Goal: Information Seeking & Learning: Learn about a topic

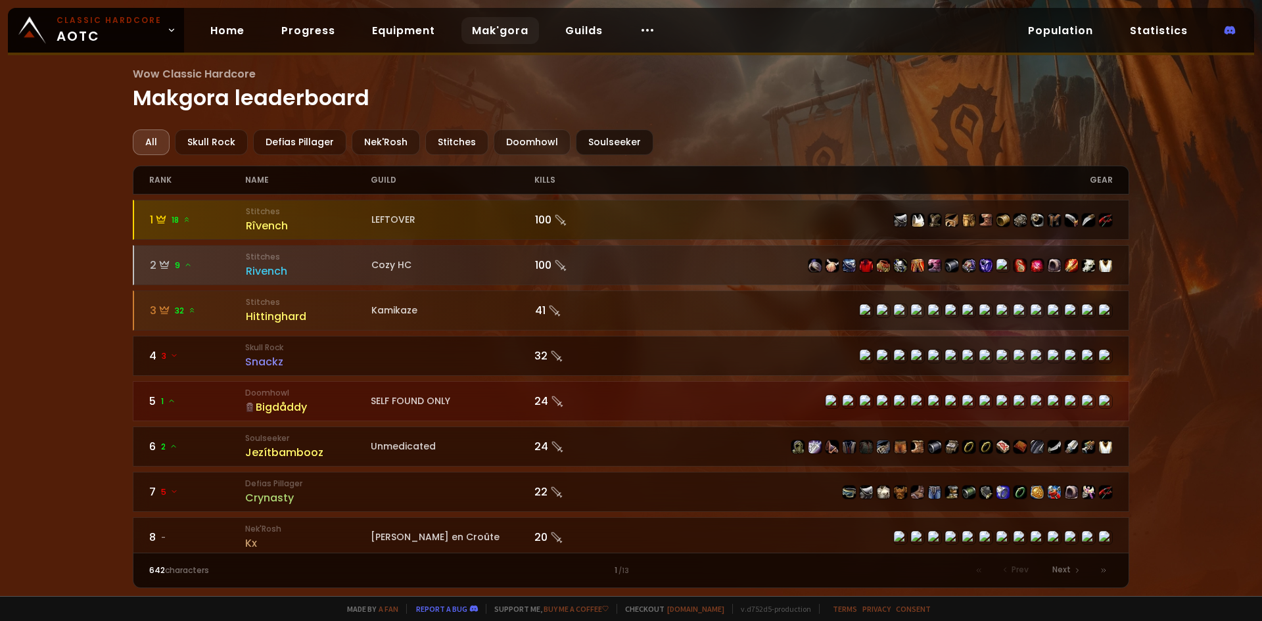
click at [627, 135] on div "Soulseeker" at bounding box center [615, 142] width 78 height 26
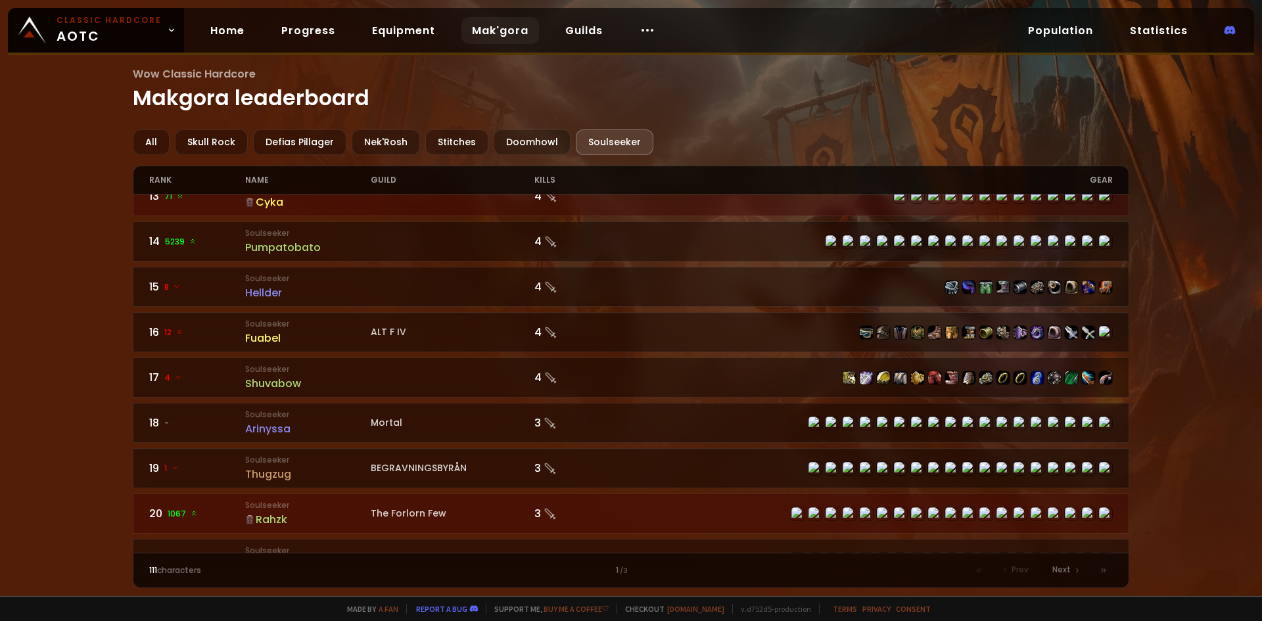
scroll to position [526, 0]
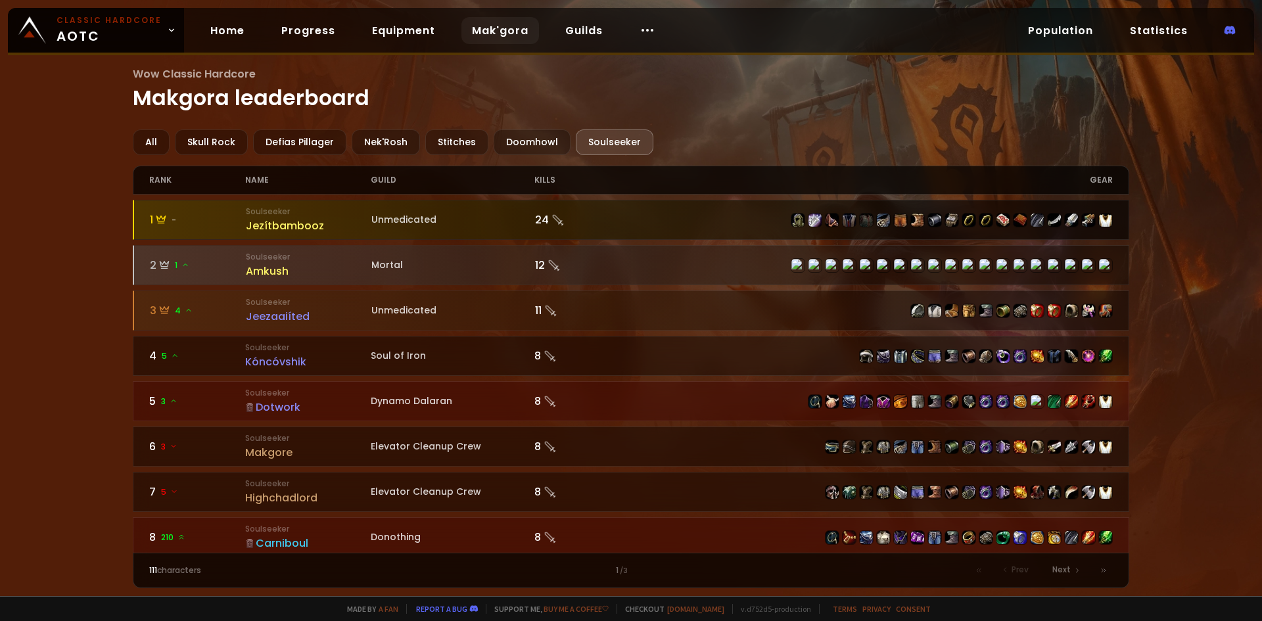
click at [281, 226] on div "Jezítbambooz" at bounding box center [309, 226] width 126 height 16
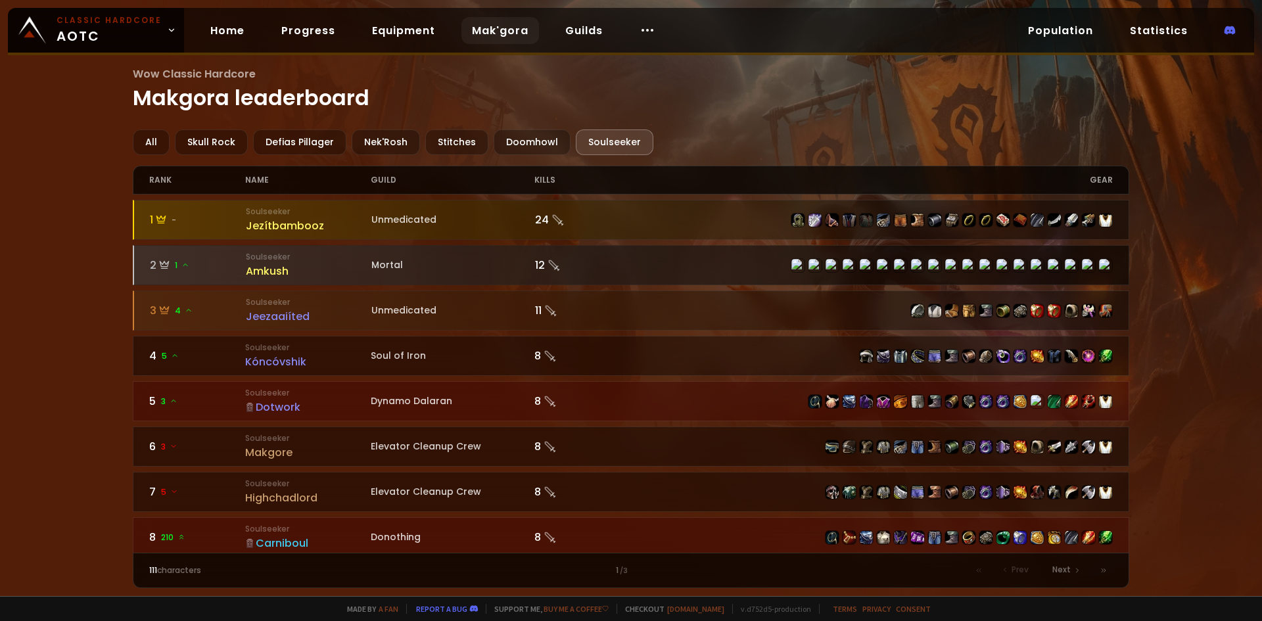
click at [264, 271] on div "Amkush" at bounding box center [309, 271] width 126 height 16
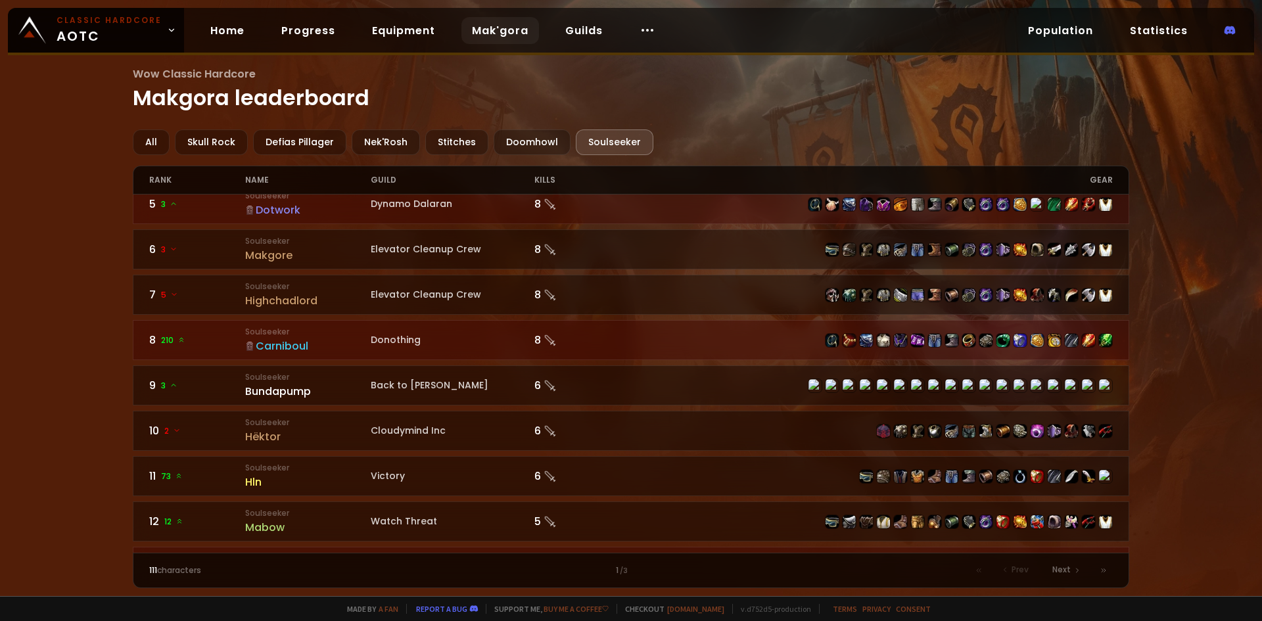
scroll to position [140, 0]
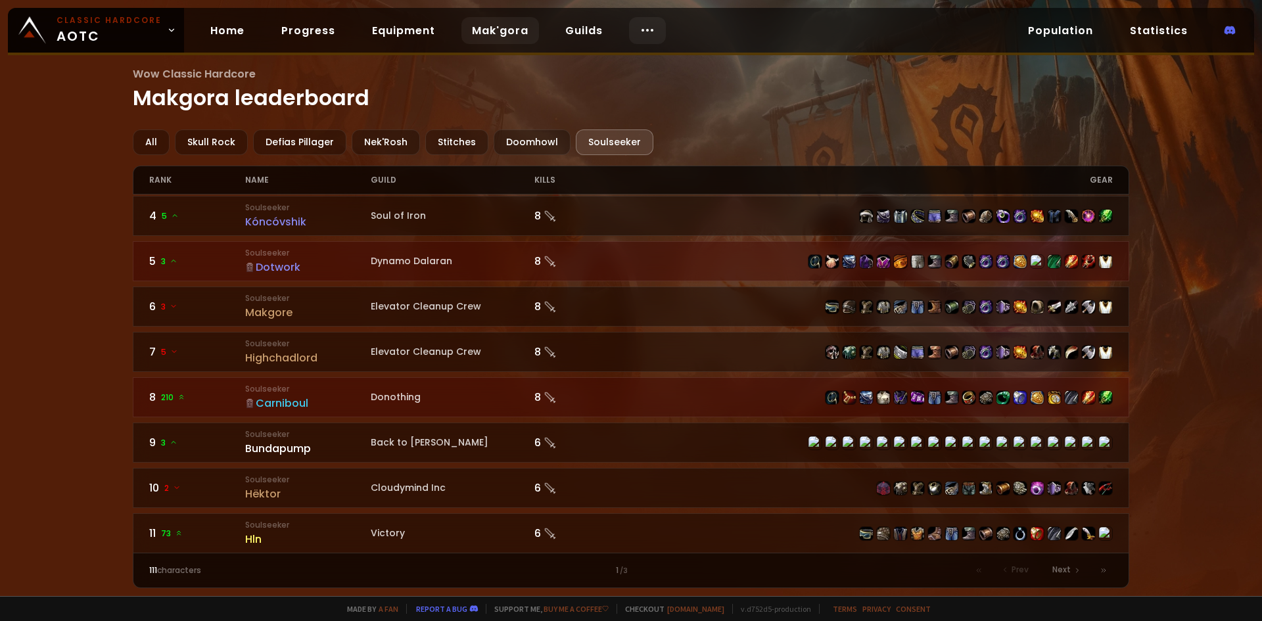
click at [639, 26] on icon at bounding box center [647, 30] width 16 height 16
click at [862, 99] on h1 "Wow Classic Hardcore Makgora leaderboard" at bounding box center [631, 90] width 997 height 48
click at [630, 29] on div at bounding box center [647, 30] width 37 height 27
click at [645, 102] on link "SFMG Tournament" at bounding box center [642, 97] width 114 height 29
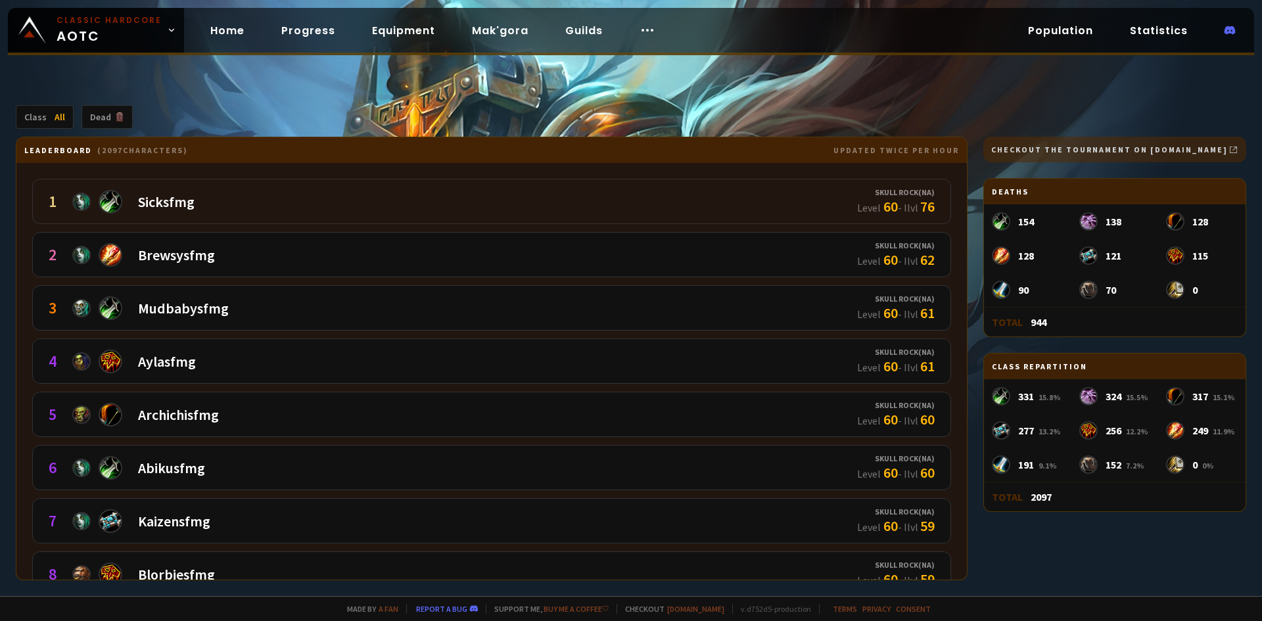
click at [444, 206] on div "1 Sicksfmg" at bounding box center [453, 201] width 808 height 28
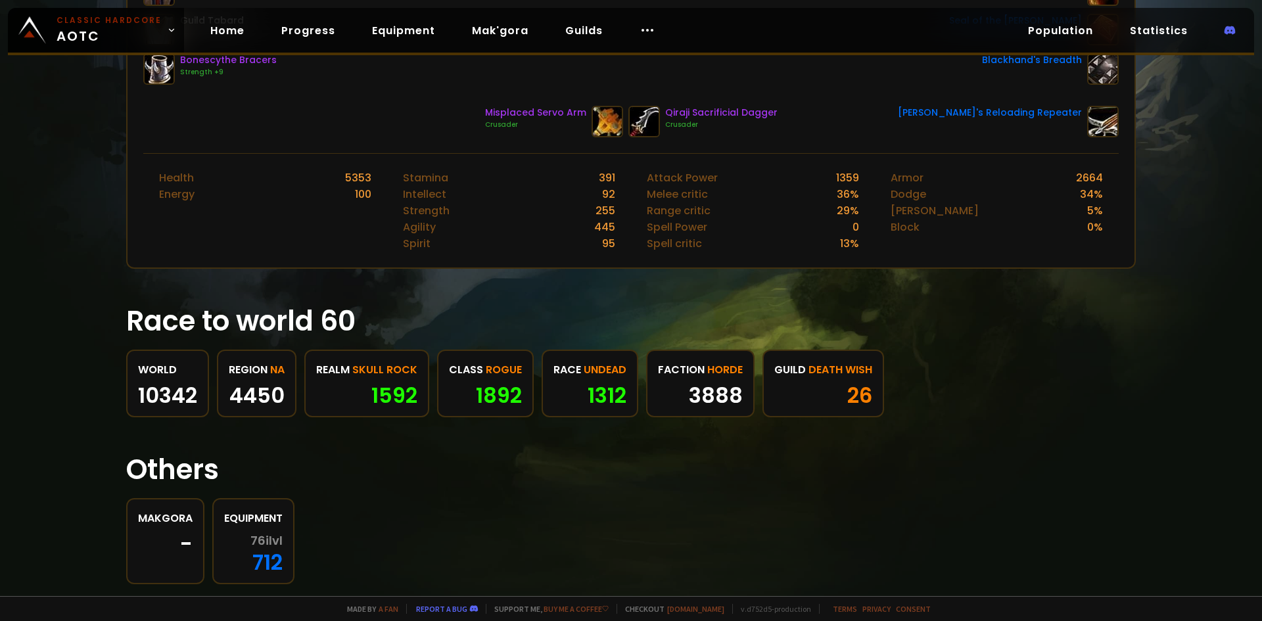
scroll to position [503, 0]
